Goal: Find specific page/section: Find specific page/section

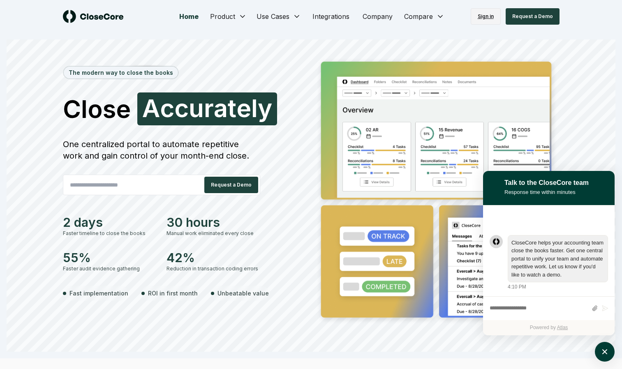
click at [484, 16] on link "Sign in" at bounding box center [486, 16] width 30 height 16
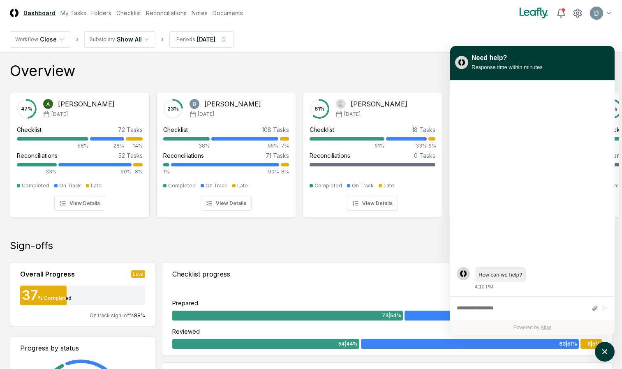
click at [562, 46] on nav "Workflow Close Subsidiary Show All Periods Sep 2025" at bounding box center [311, 39] width 622 height 26
click at [365, 116] on div "Sep '25" at bounding box center [372, 114] width 72 height 7
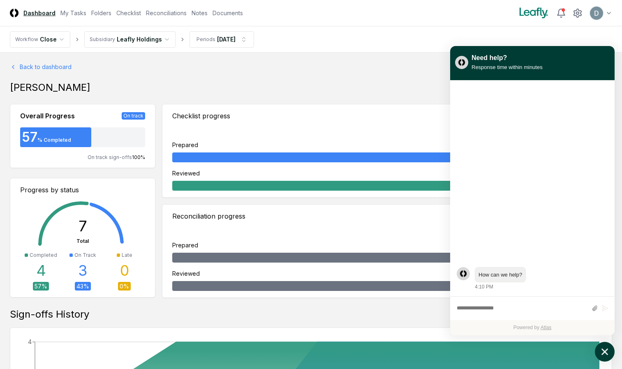
click at [604, 352] on icon "atlas-launcher" at bounding box center [605, 352] width 7 height 7
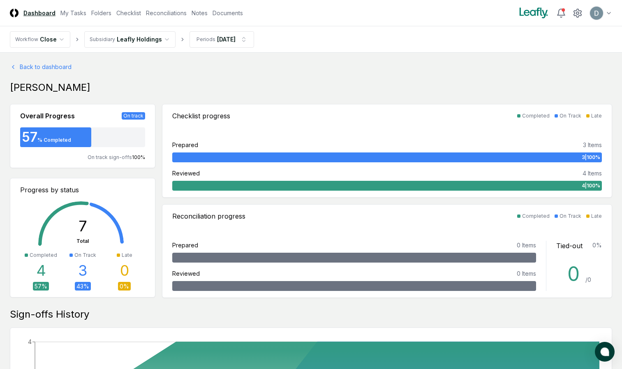
click at [163, 18] on header "CloseCore Dashboard My Tasks Folders Checklist Reconciliations Notes Documents …" at bounding box center [311, 13] width 622 height 26
click at [159, 14] on link "Reconciliations" at bounding box center [166, 13] width 41 height 9
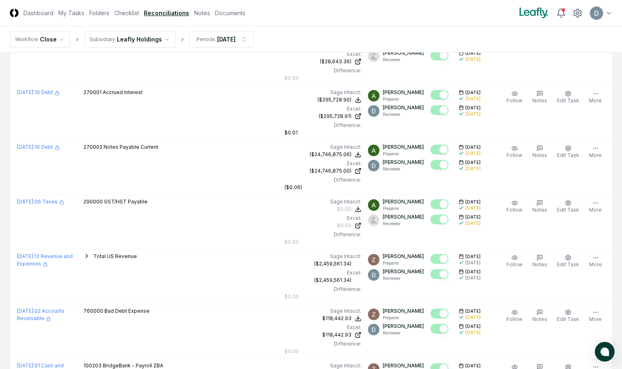
scroll to position [2240, 0]
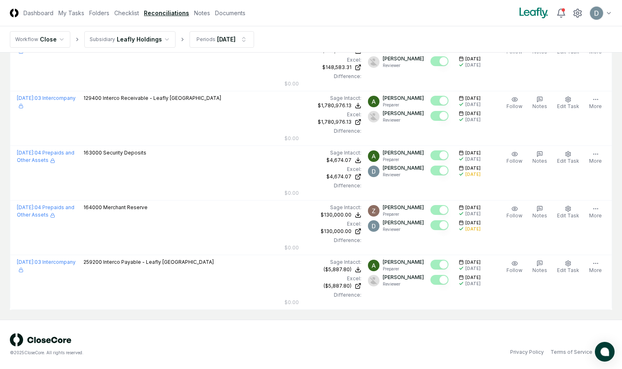
click at [127, 18] on header "CloseCore Dashboard My Tasks Folders Checklist Reconciliations Notes Documents …" at bounding box center [311, 13] width 622 height 26
click at [127, 12] on link "Checklist" at bounding box center [126, 13] width 25 height 9
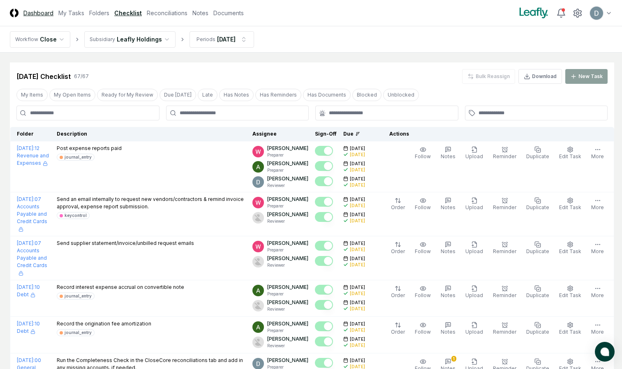
click at [43, 13] on link "Dashboard" at bounding box center [38, 13] width 30 height 9
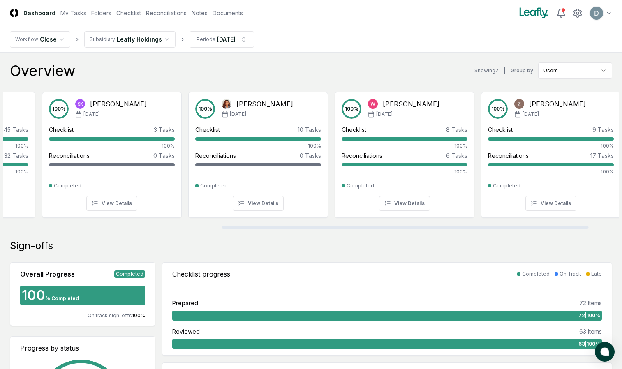
scroll to position [0, 416]
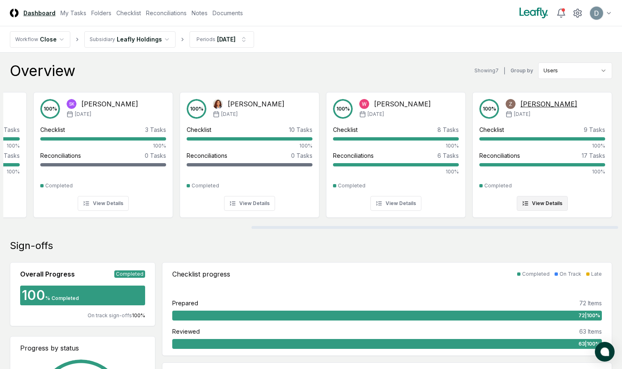
click at [555, 197] on button "View Details" at bounding box center [542, 203] width 51 height 15
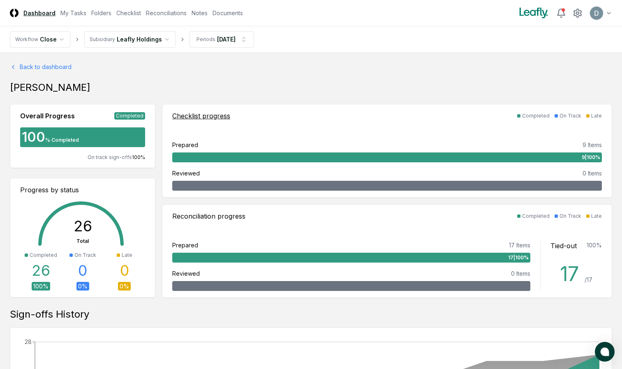
click at [280, 156] on div "9 | 100 %" at bounding box center [387, 158] width 430 height 10
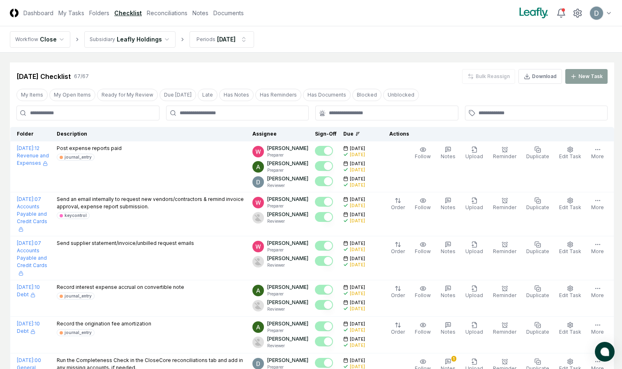
click at [240, 118] on div at bounding box center [237, 113] width 143 height 15
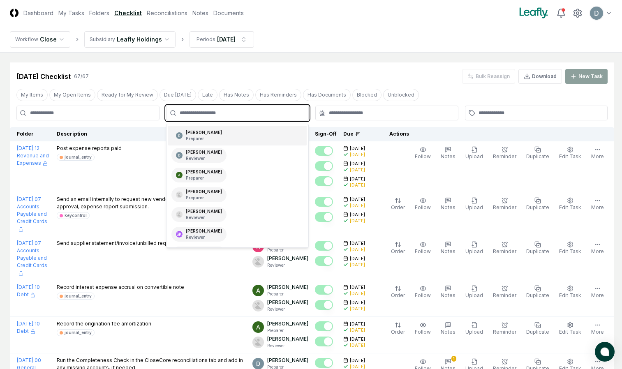
click at [239, 111] on input "text" at bounding box center [242, 112] width 124 height 7
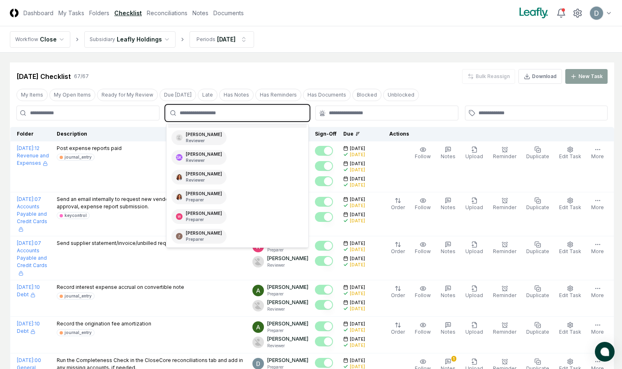
scroll to position [77, 0]
click at [219, 243] on div "Zach Bitner Preparer" at bounding box center [237, 237] width 139 height 20
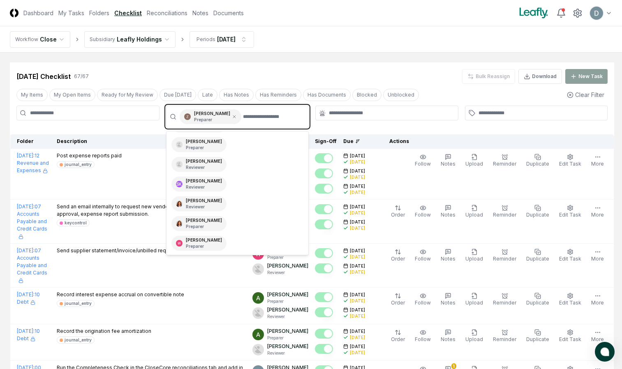
scroll to position [58, 0]
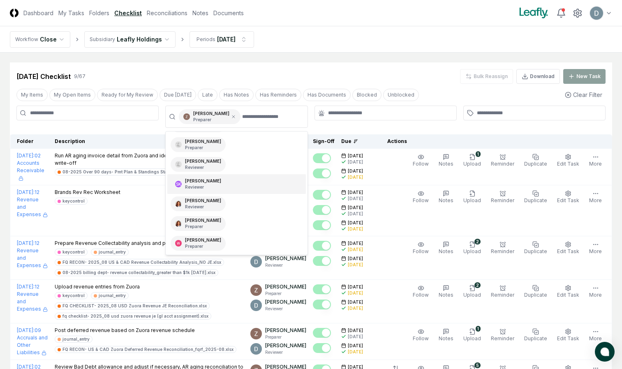
click at [415, 126] on div at bounding box center [386, 117] width 142 height 22
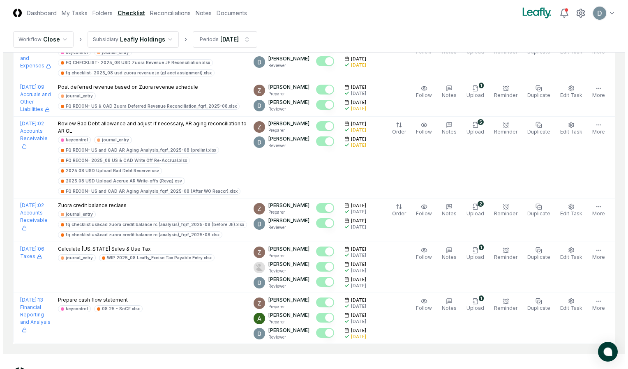
scroll to position [278, 0]
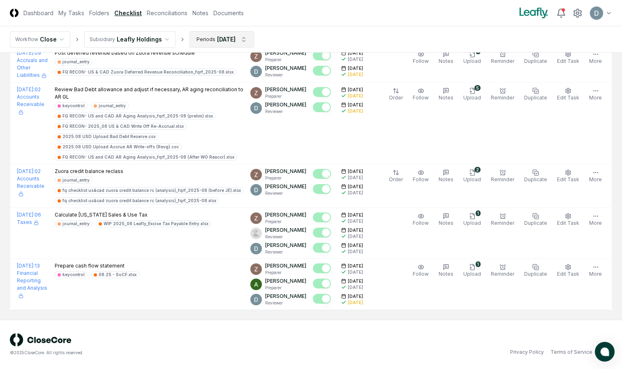
click at [244, 44] on html "CloseCore Dashboard My Tasks Folders Checklist Reconciliations Notes Documents …" at bounding box center [311, 45] width 622 height 647
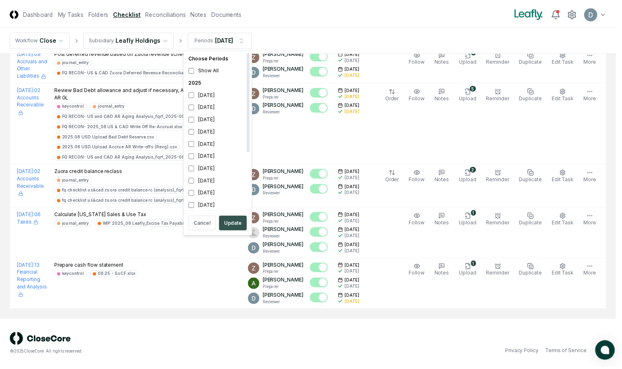
scroll to position [2, 0]
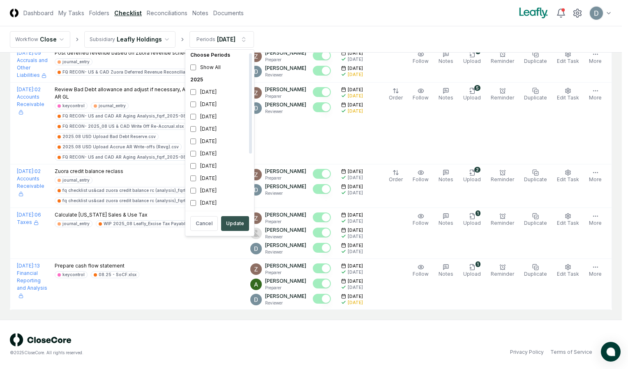
click at [239, 225] on button "Update" at bounding box center [235, 223] width 28 height 15
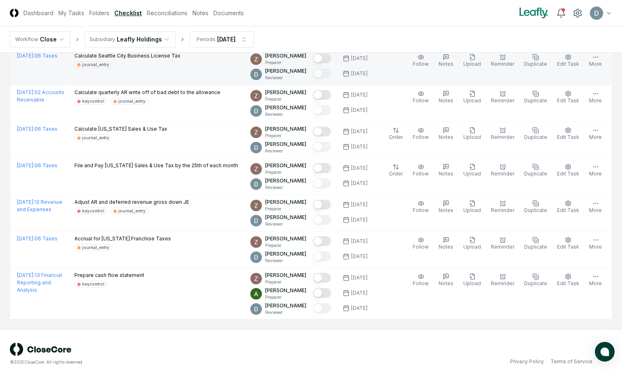
scroll to position [463, 0]
